Goal: Transaction & Acquisition: Purchase product/service

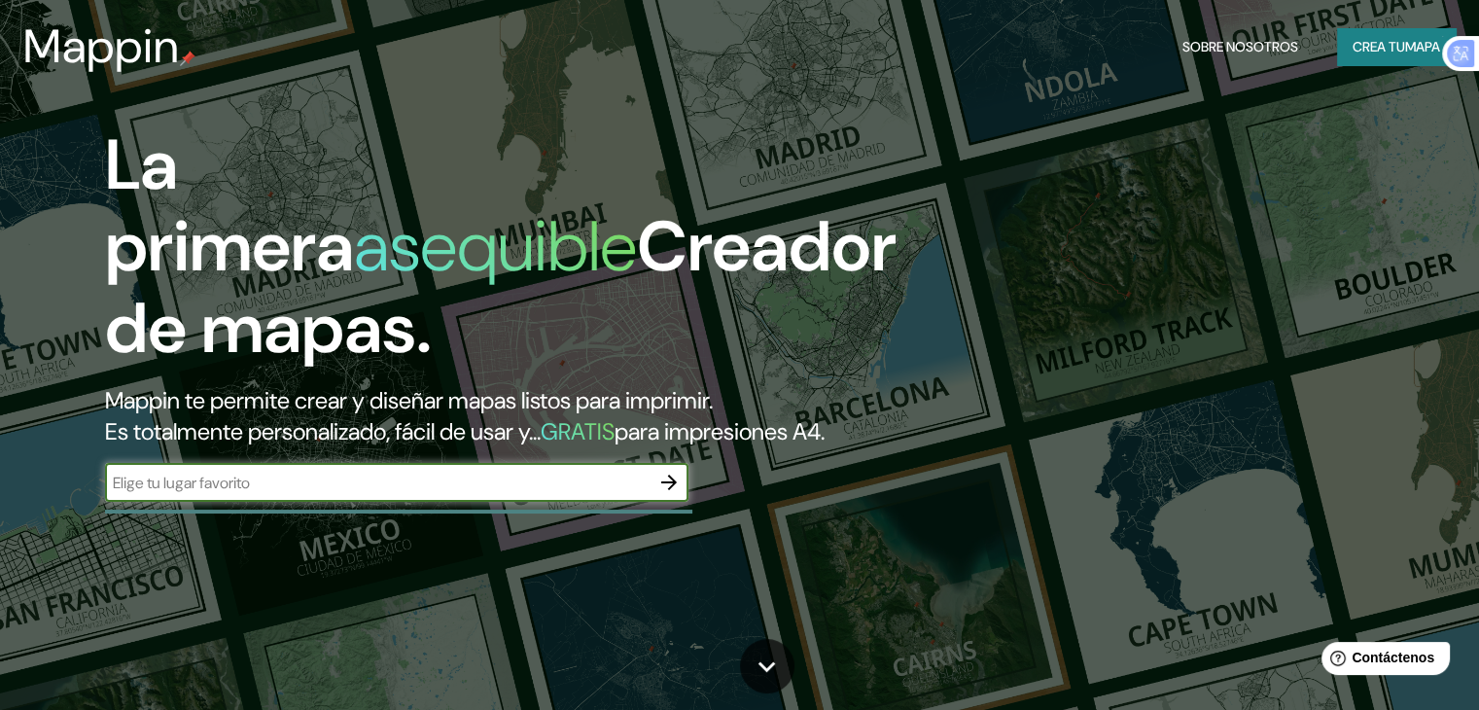
click at [313, 494] on input "text" at bounding box center [377, 483] width 544 height 22
type input "PAITA"
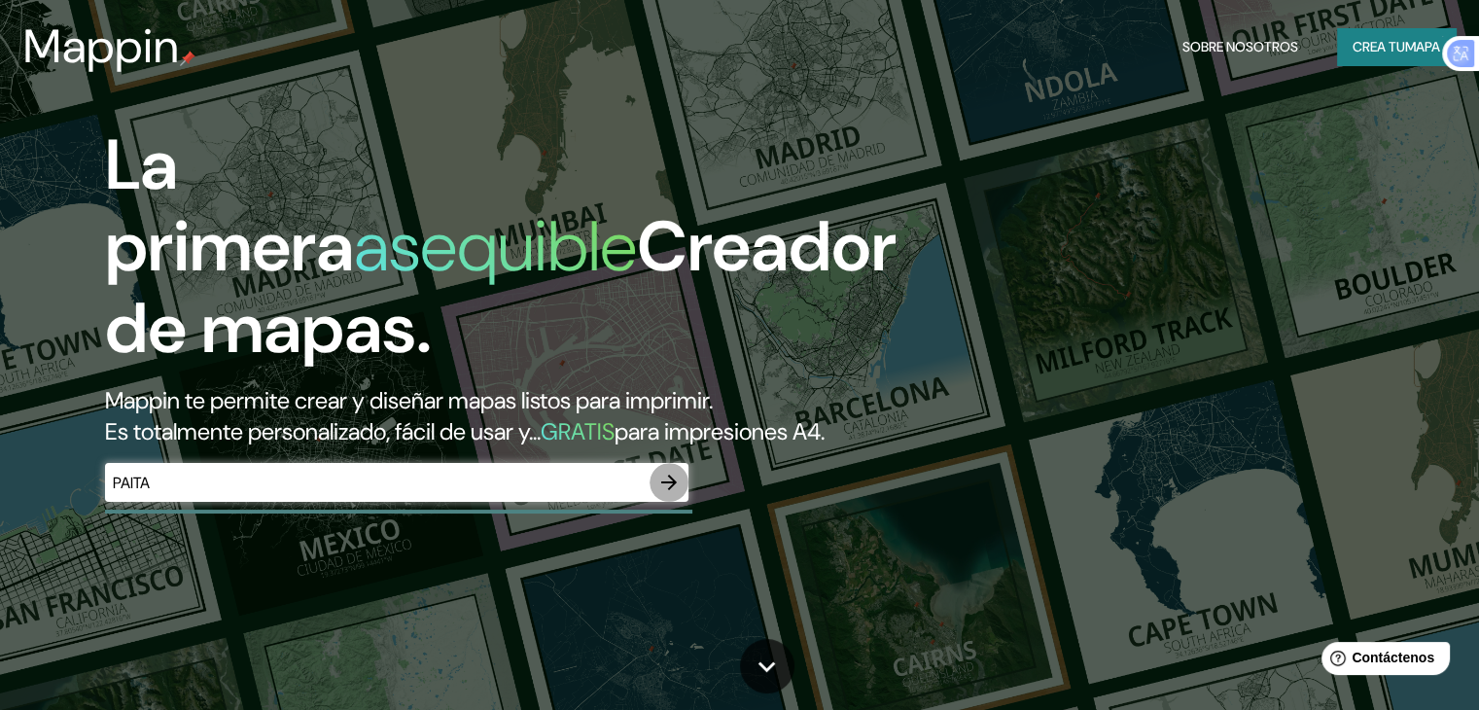
click at [672, 494] on icon "button" at bounding box center [668, 482] width 23 height 23
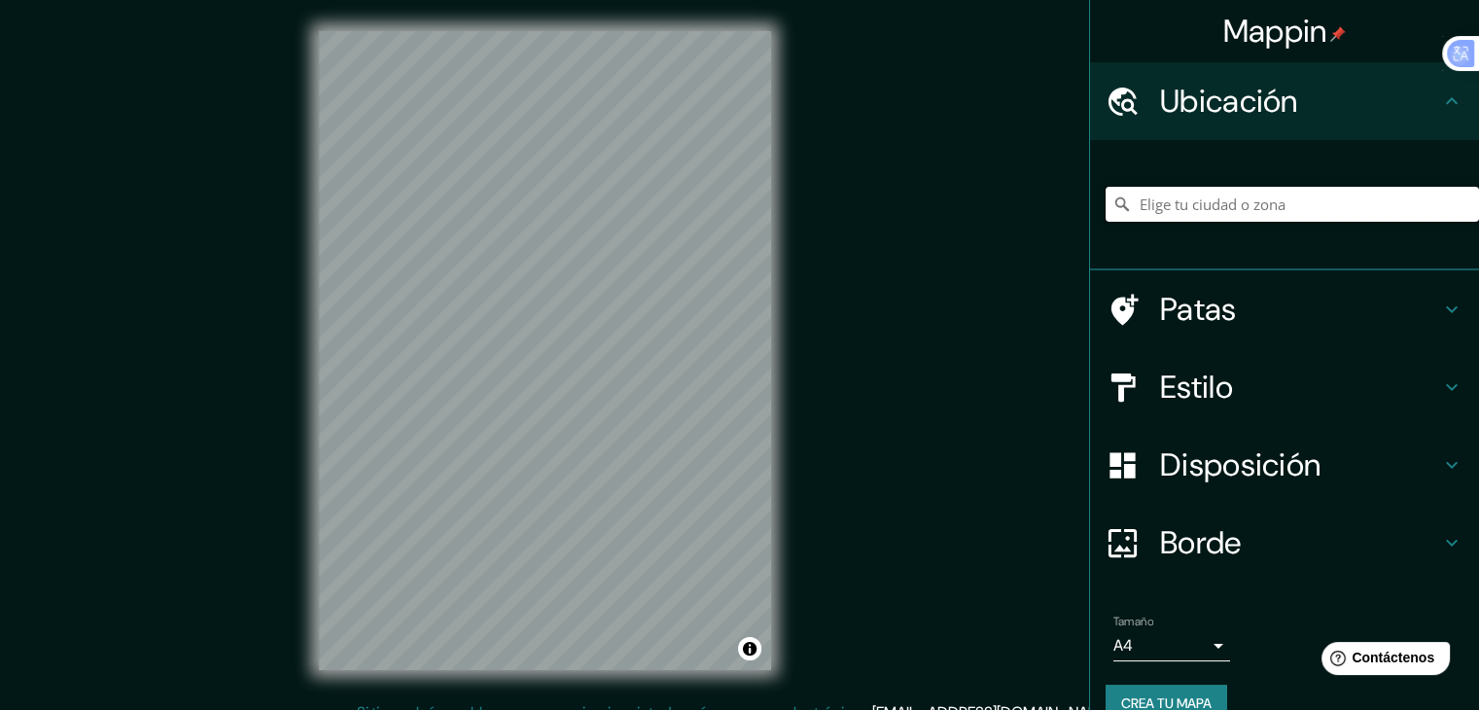
click at [1224, 214] on input "Elige tu ciudad o zona" at bounding box center [1291, 204] width 373 height 35
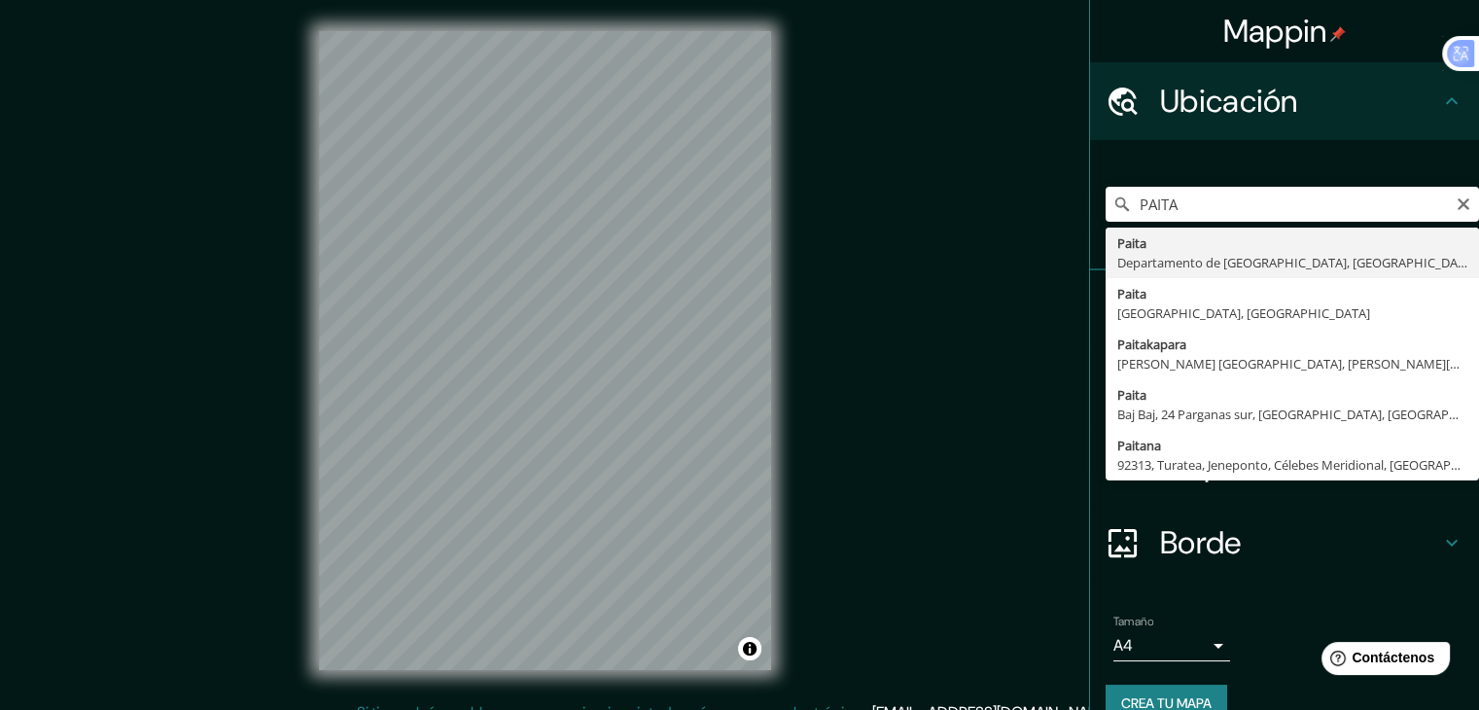
type input "Paita, [GEOGRAPHIC_DATA], [GEOGRAPHIC_DATA]"
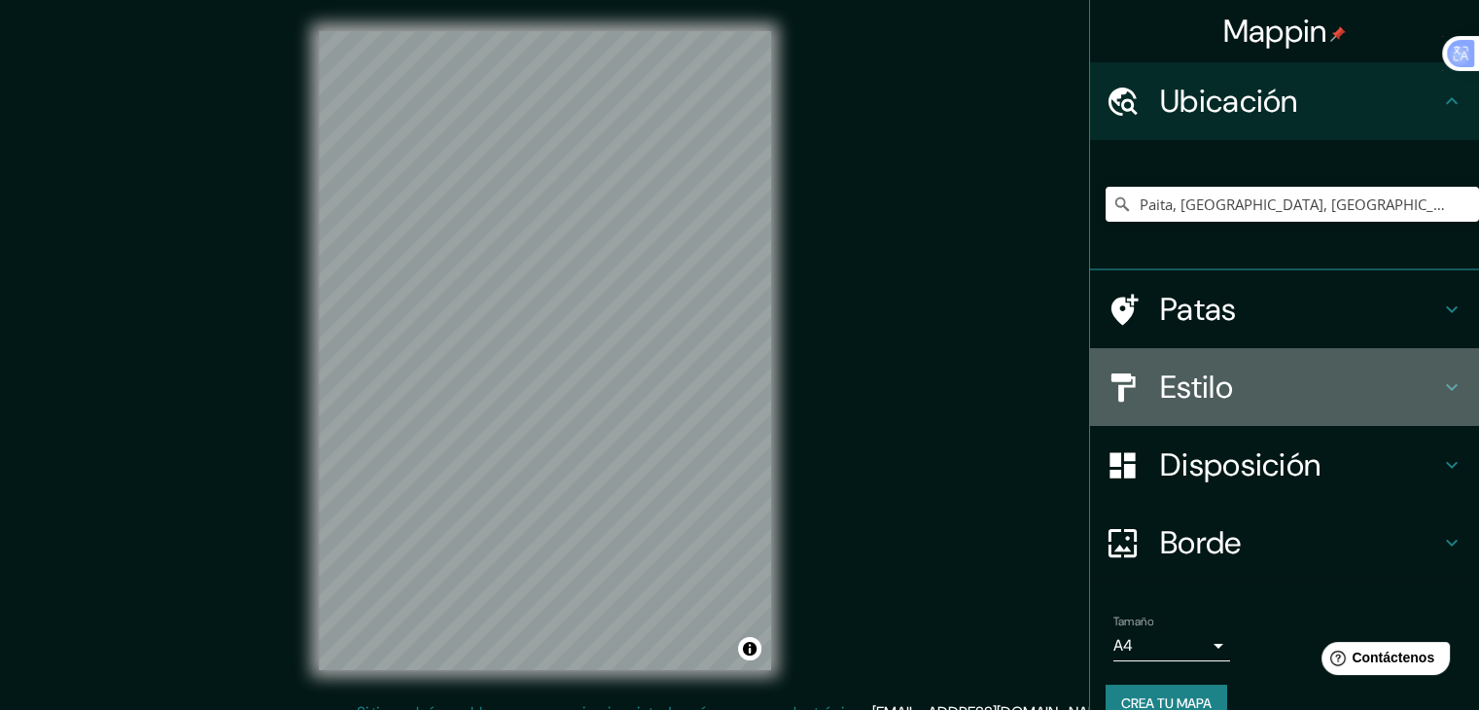
click at [1181, 368] on font "Estilo" at bounding box center [1196, 387] width 73 height 41
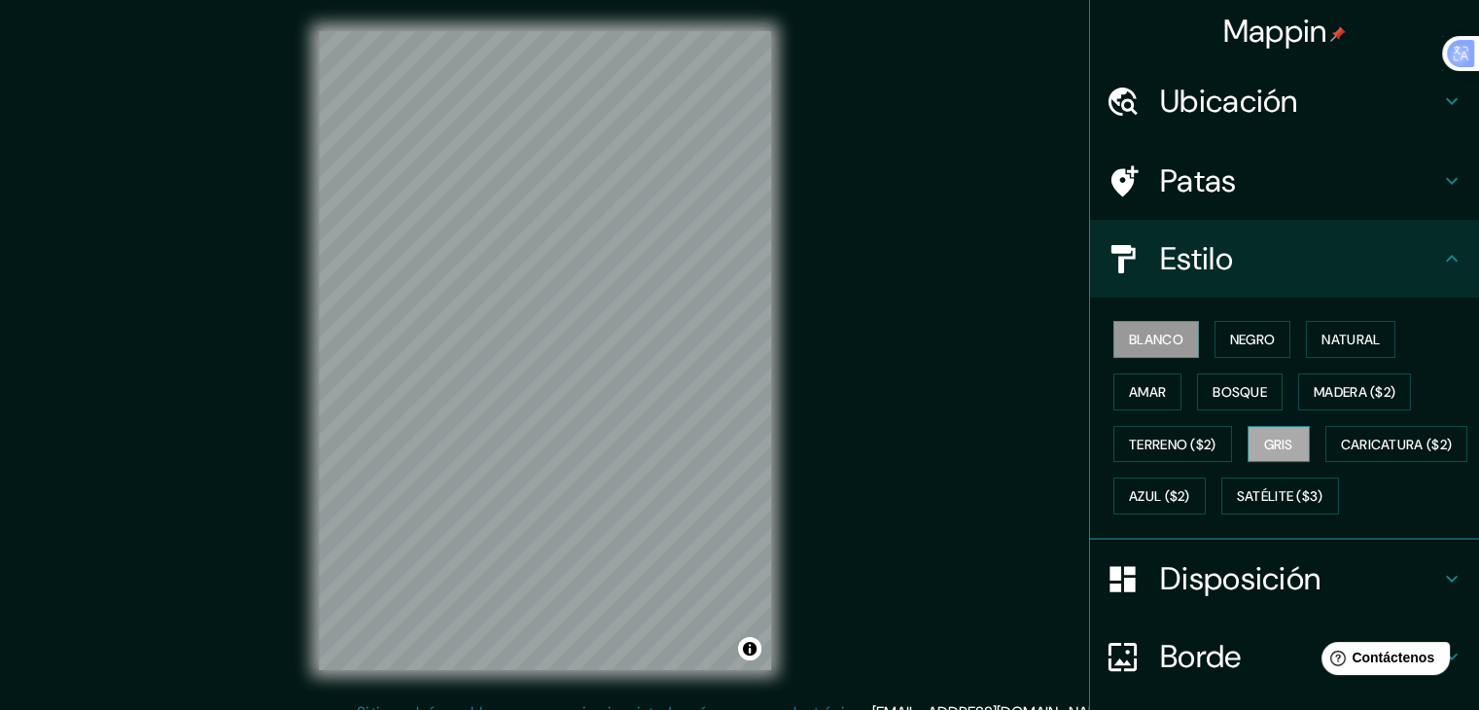
click at [1251, 431] on button "Gris" at bounding box center [1278, 444] width 62 height 37
click at [1241, 336] on font "Negro" at bounding box center [1253, 339] width 46 height 17
click at [814, 97] on div "Mappin Ubicación Paita, [GEOGRAPHIC_DATA], [GEOGRAPHIC_DATA] Patas Estilo Blanc…" at bounding box center [739, 366] width 1479 height 732
click at [268, 709] on html "Mappin Ubicación Paita, [GEOGRAPHIC_DATA], [GEOGRAPHIC_DATA] Patas Estilo Blanc…" at bounding box center [739, 355] width 1479 height 710
click at [175, 519] on div "Mappin Ubicación Paita, [GEOGRAPHIC_DATA], [GEOGRAPHIC_DATA] Patas Estilo Blanc…" at bounding box center [739, 366] width 1479 height 732
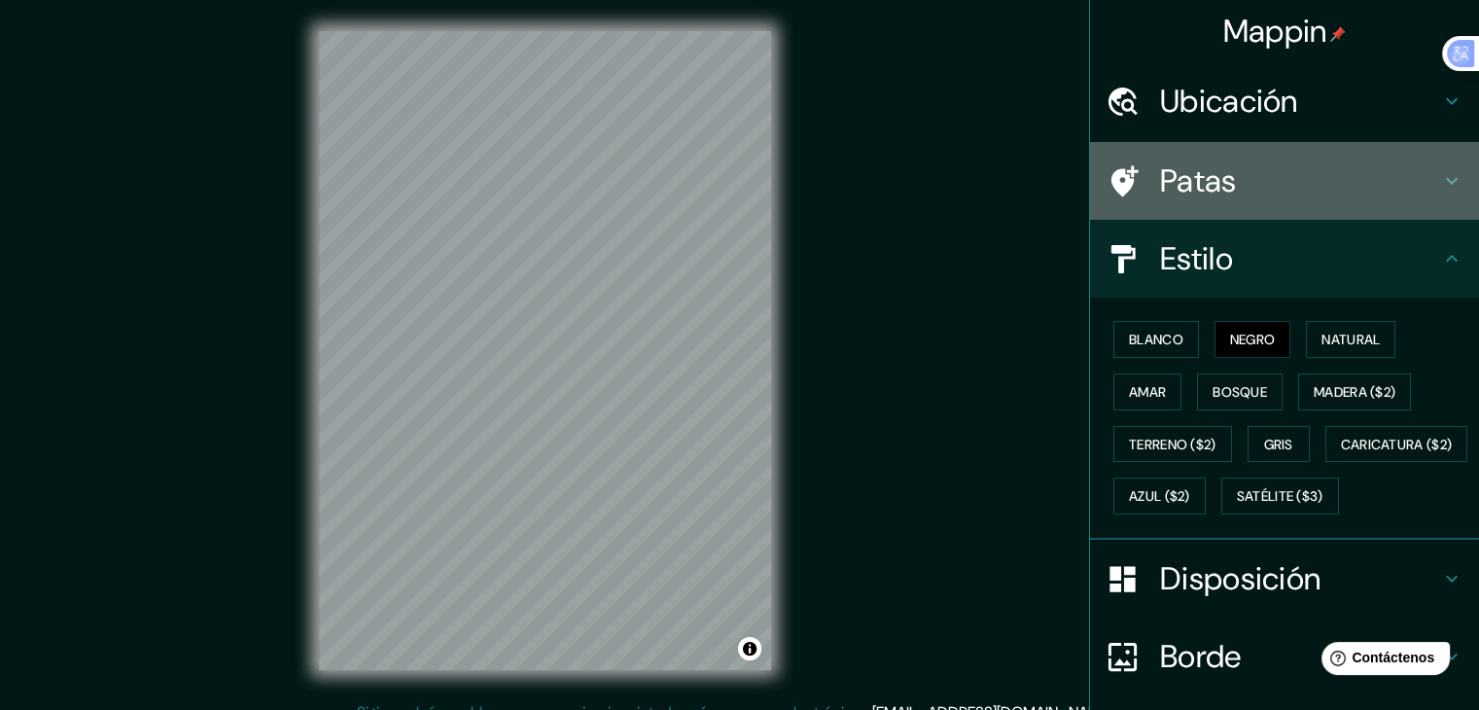
click at [1299, 176] on h4 "Patas" at bounding box center [1300, 180] width 280 height 39
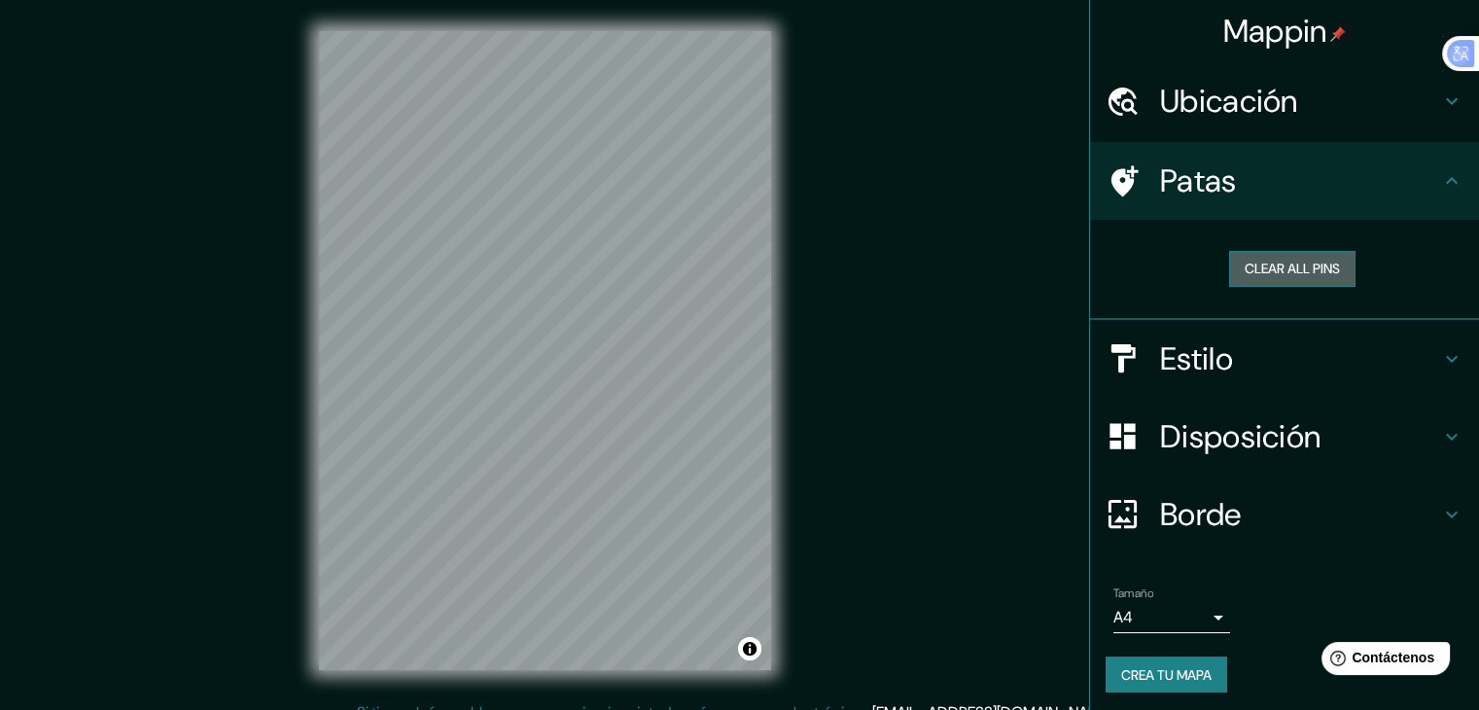
click at [1303, 273] on button "Clear all pins" at bounding box center [1292, 269] width 126 height 36
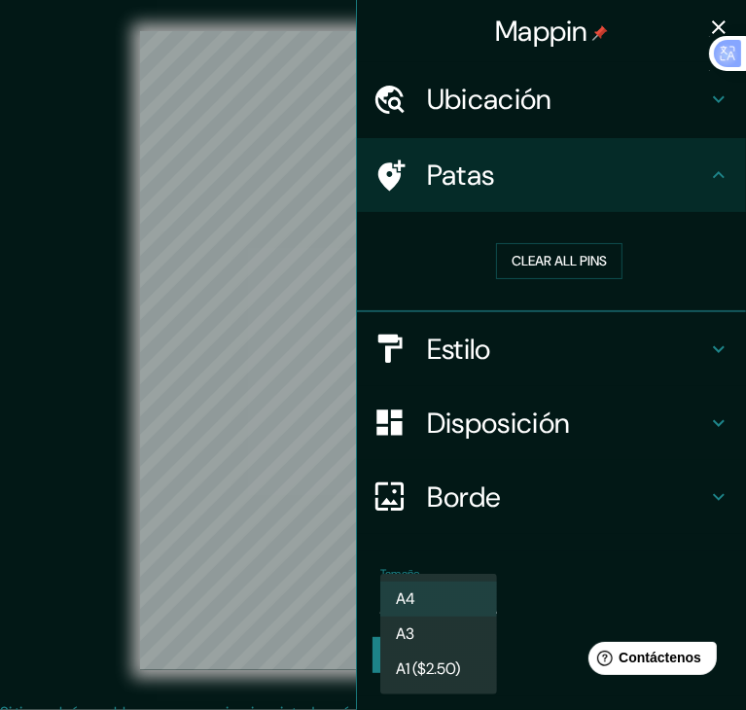
click at [436, 599] on body "Mappin Ubicación Paita, [GEOGRAPHIC_DATA], [GEOGRAPHIC_DATA] Patas Clear all pi…" at bounding box center [373, 355] width 746 height 710
click at [307, 462] on div at bounding box center [373, 355] width 746 height 710
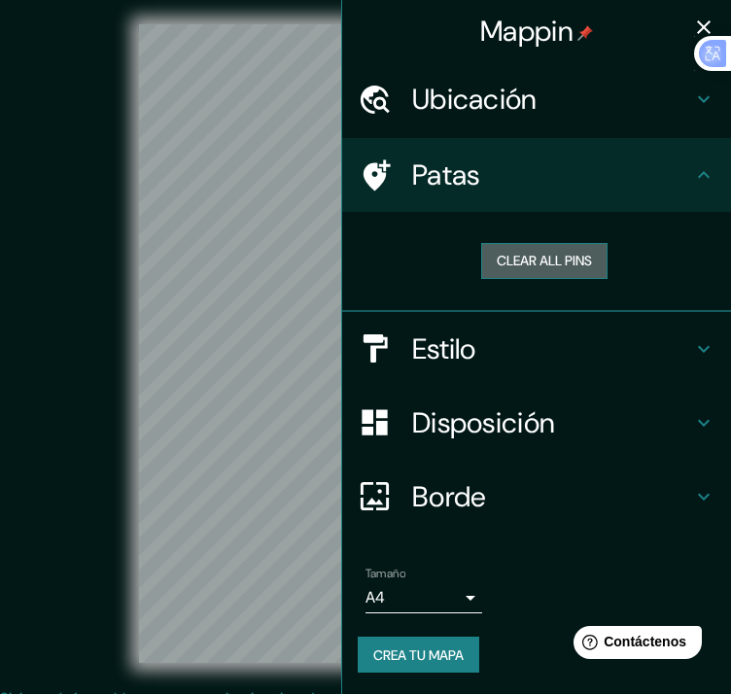
click at [580, 254] on button "Clear all pins" at bounding box center [544, 261] width 126 height 36
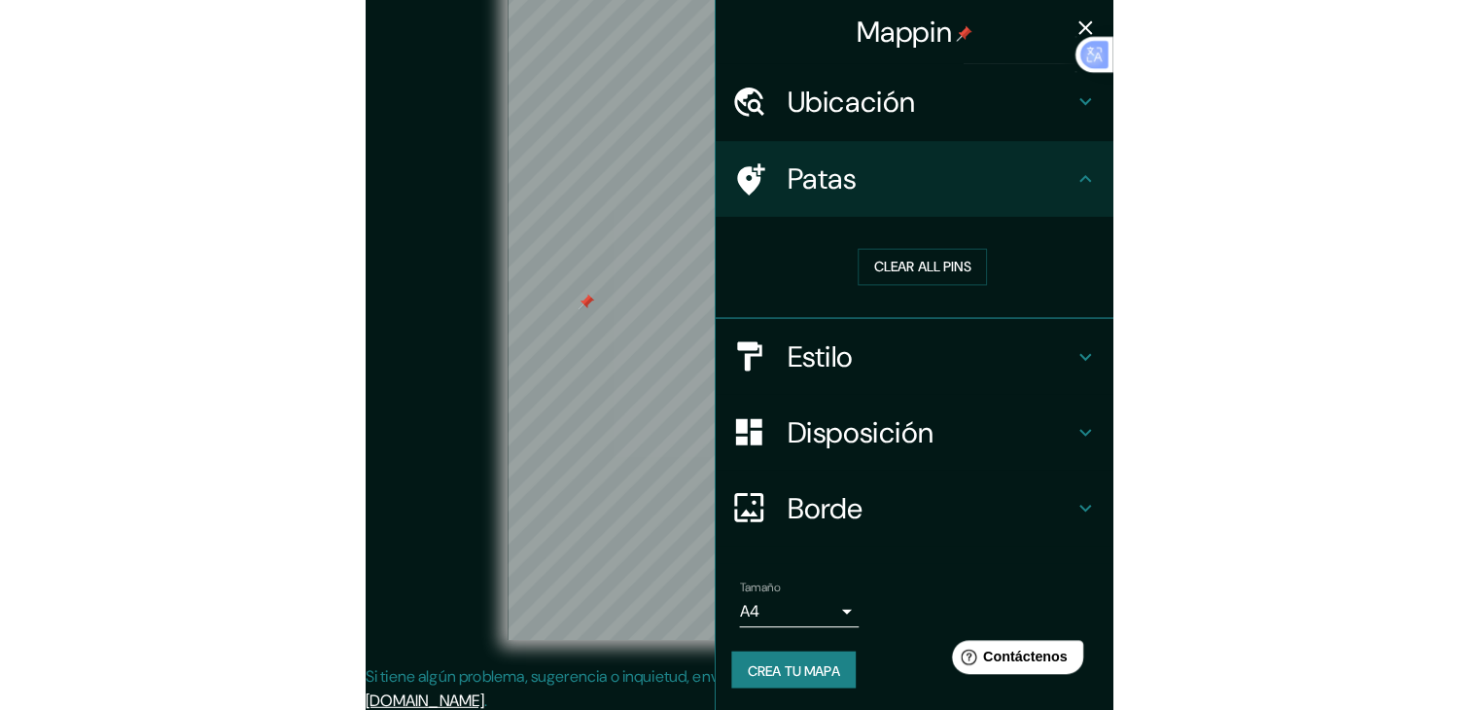
scroll to position [22, 0]
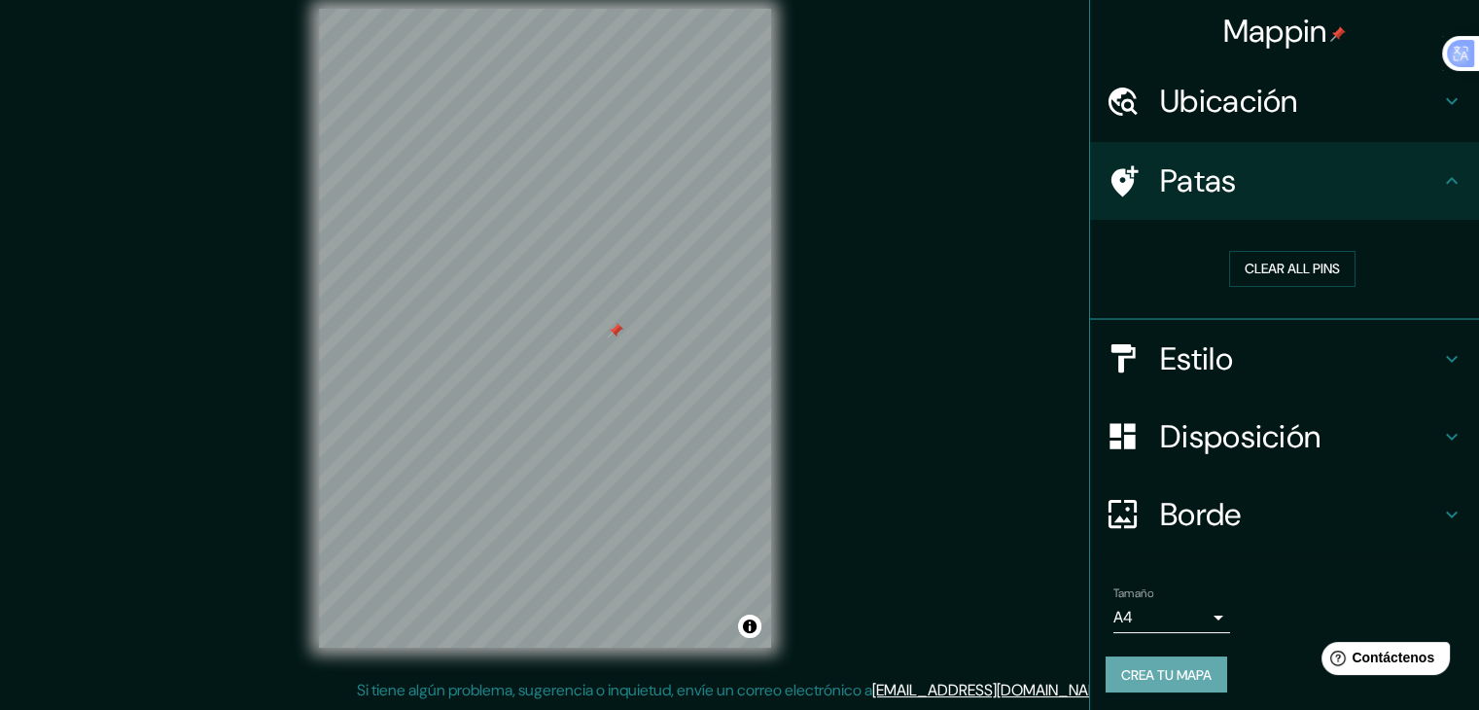
click at [1173, 686] on button "Crea tu mapa" at bounding box center [1166, 674] width 122 height 37
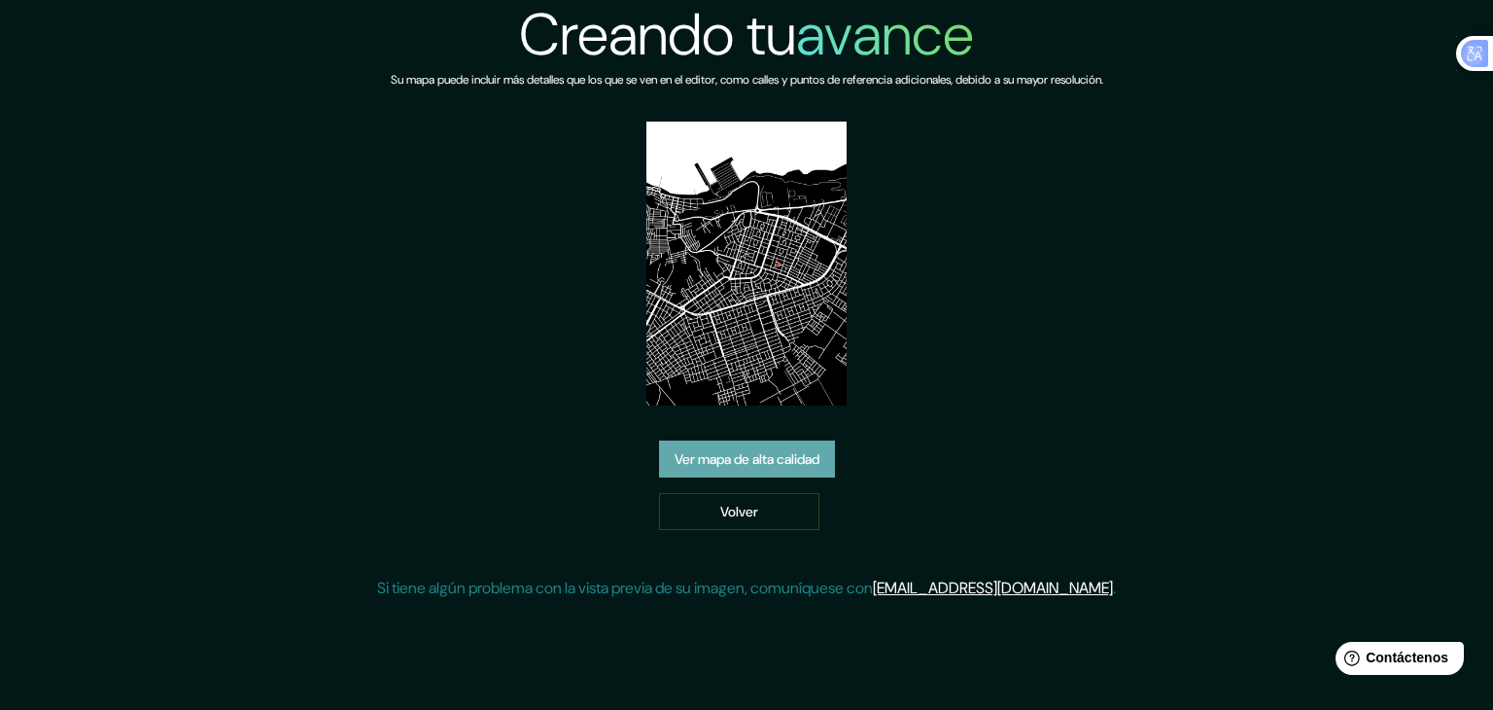
click at [733, 468] on font "Ver mapa de alta calidad" at bounding box center [747, 458] width 145 height 25
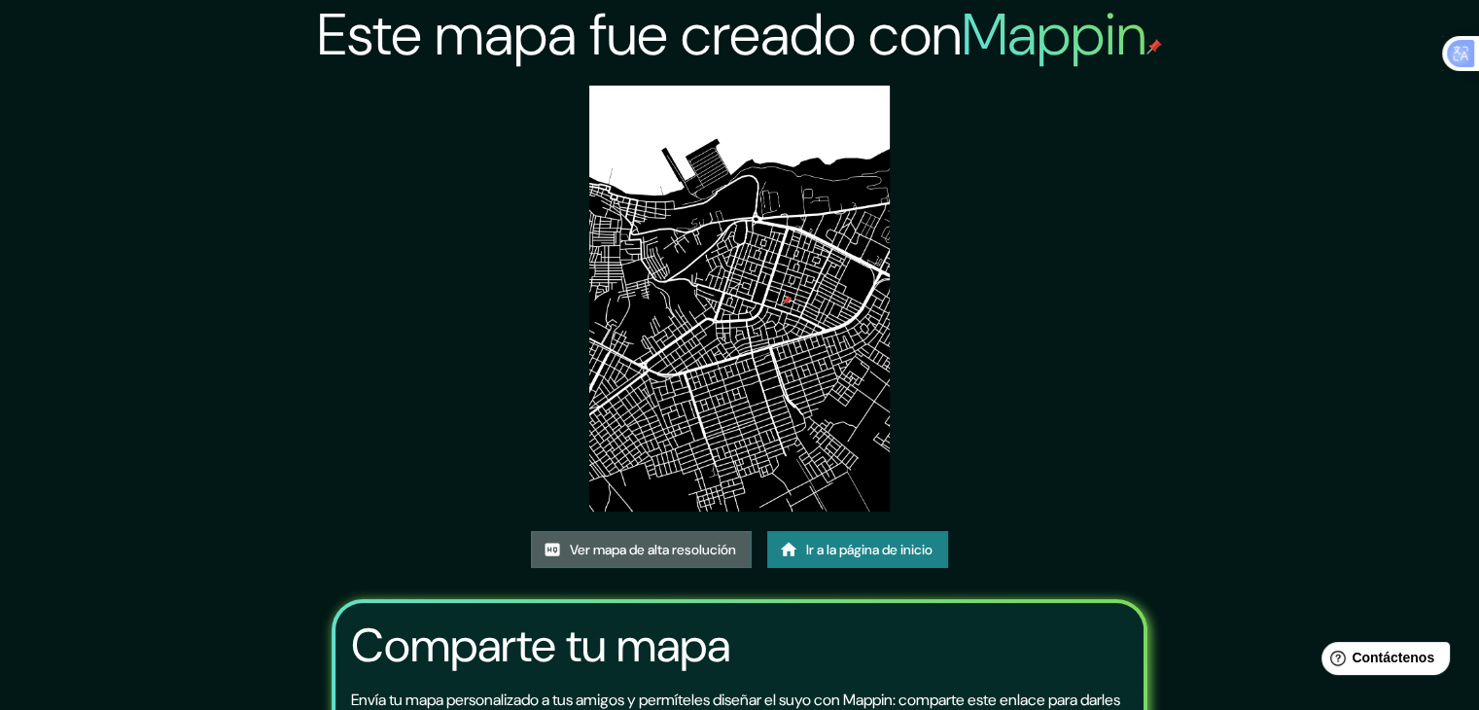
click at [697, 546] on font "Ver mapa de alta resolución" at bounding box center [653, 549] width 166 height 17
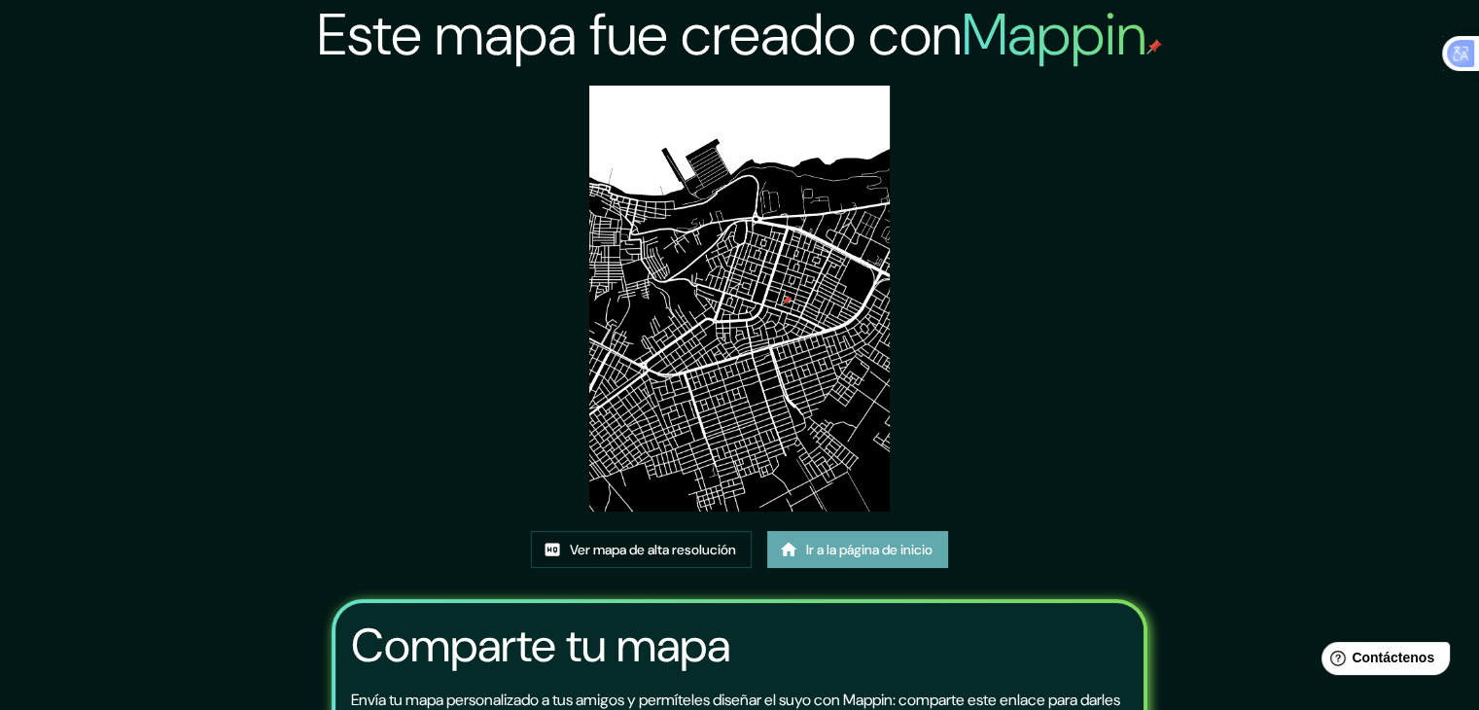
click at [832, 543] on font "Ir a la página de inicio" at bounding box center [869, 549] width 126 height 17
